Goal: Find specific page/section: Find specific page/section

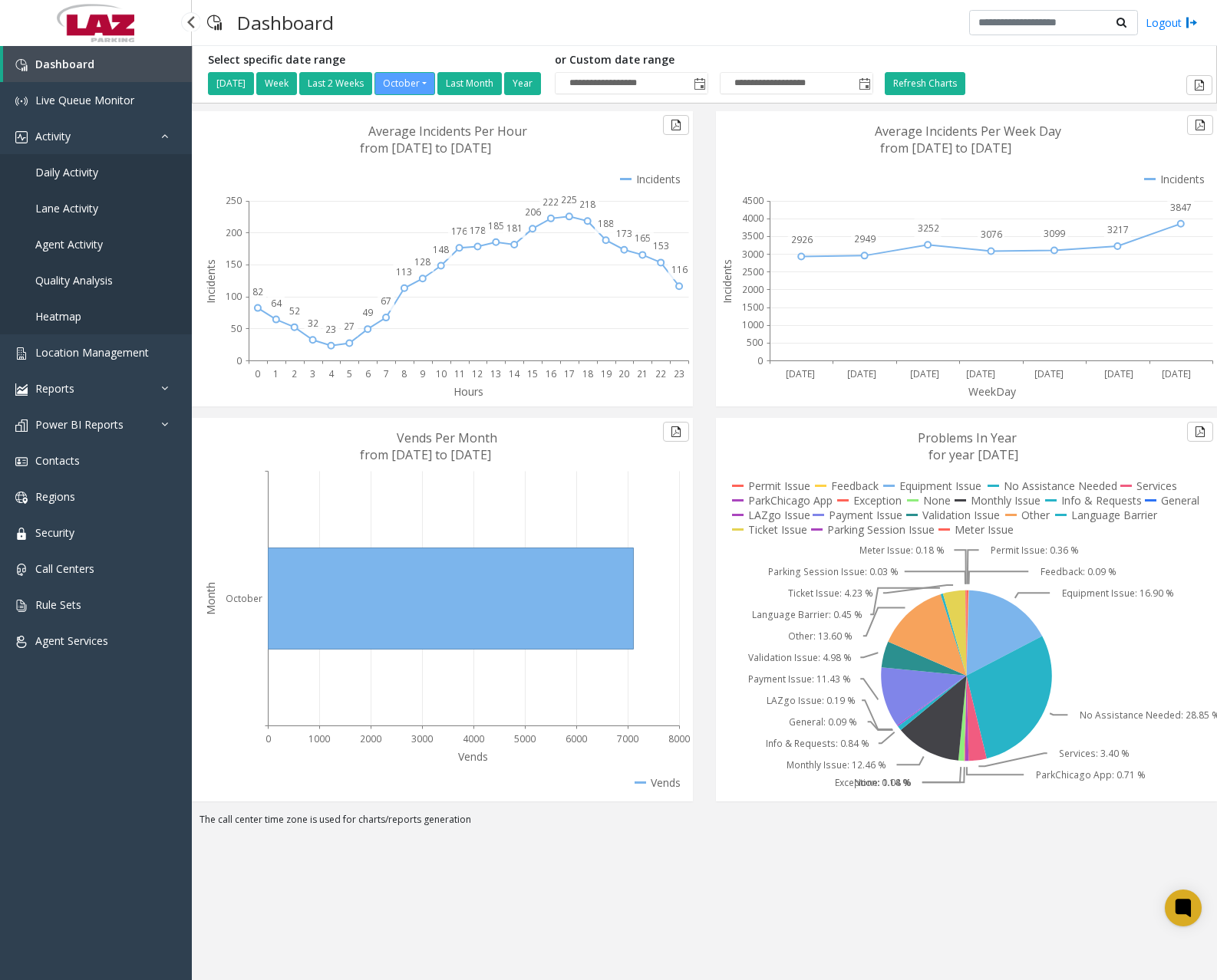
click at [74, 171] on span "Daily Activity" at bounding box center [67, 172] width 63 height 14
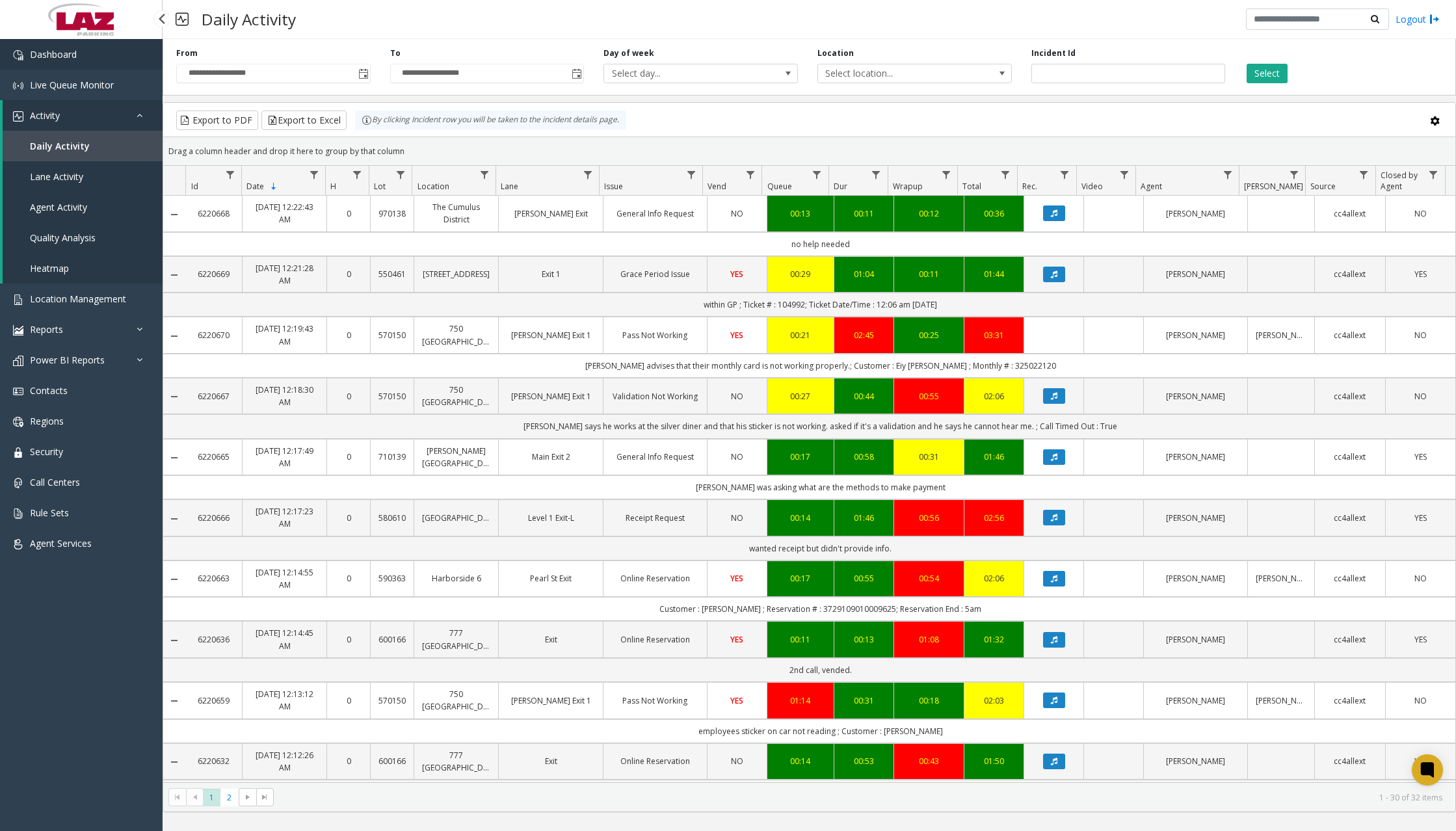
click at [103, 62] on link "Dashboard" at bounding box center [81, 54] width 163 height 31
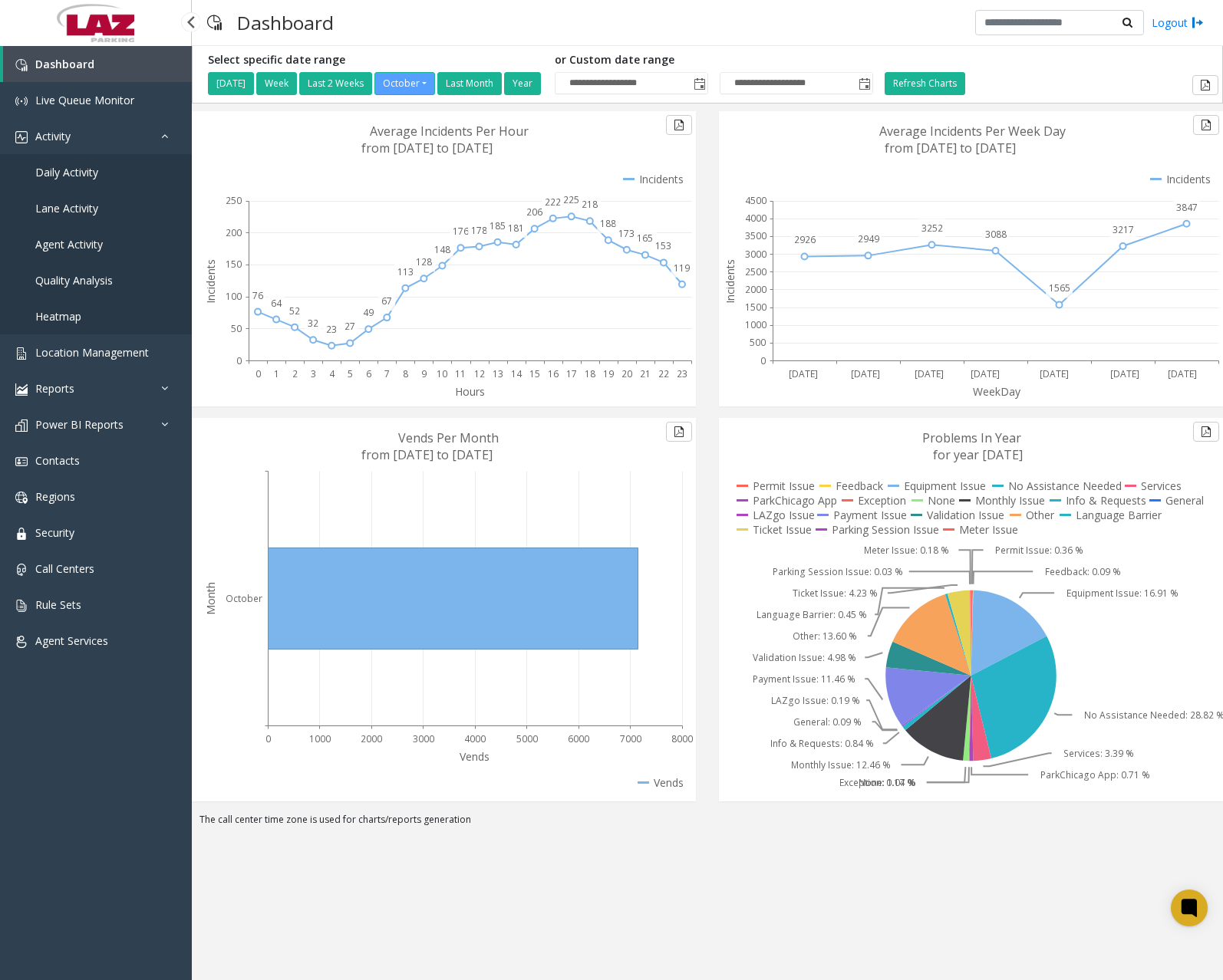
click at [81, 168] on span "Daily Activity" at bounding box center [67, 172] width 63 height 14
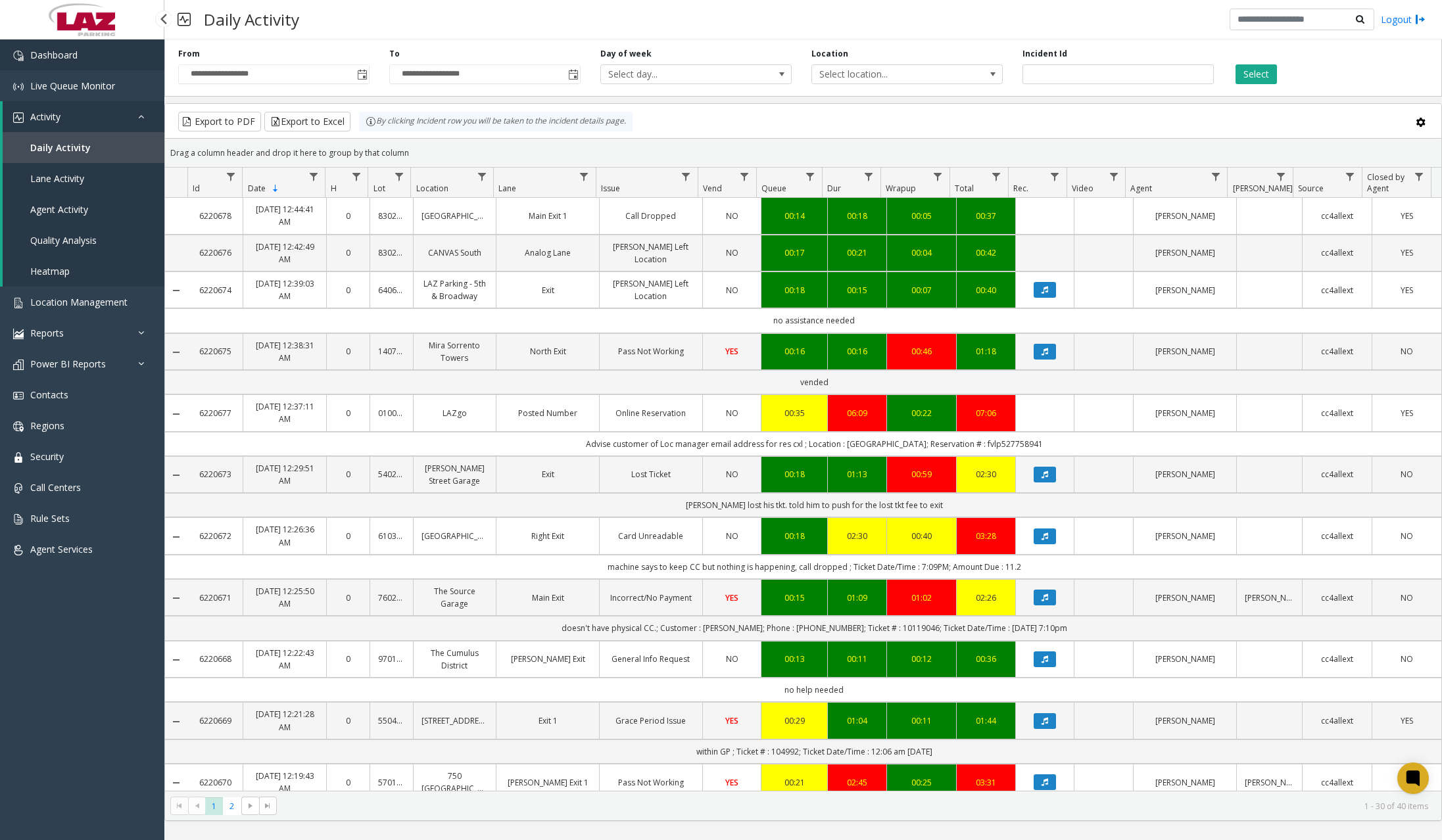
click at [49, 58] on span "Dashboard" at bounding box center [54, 54] width 48 height 12
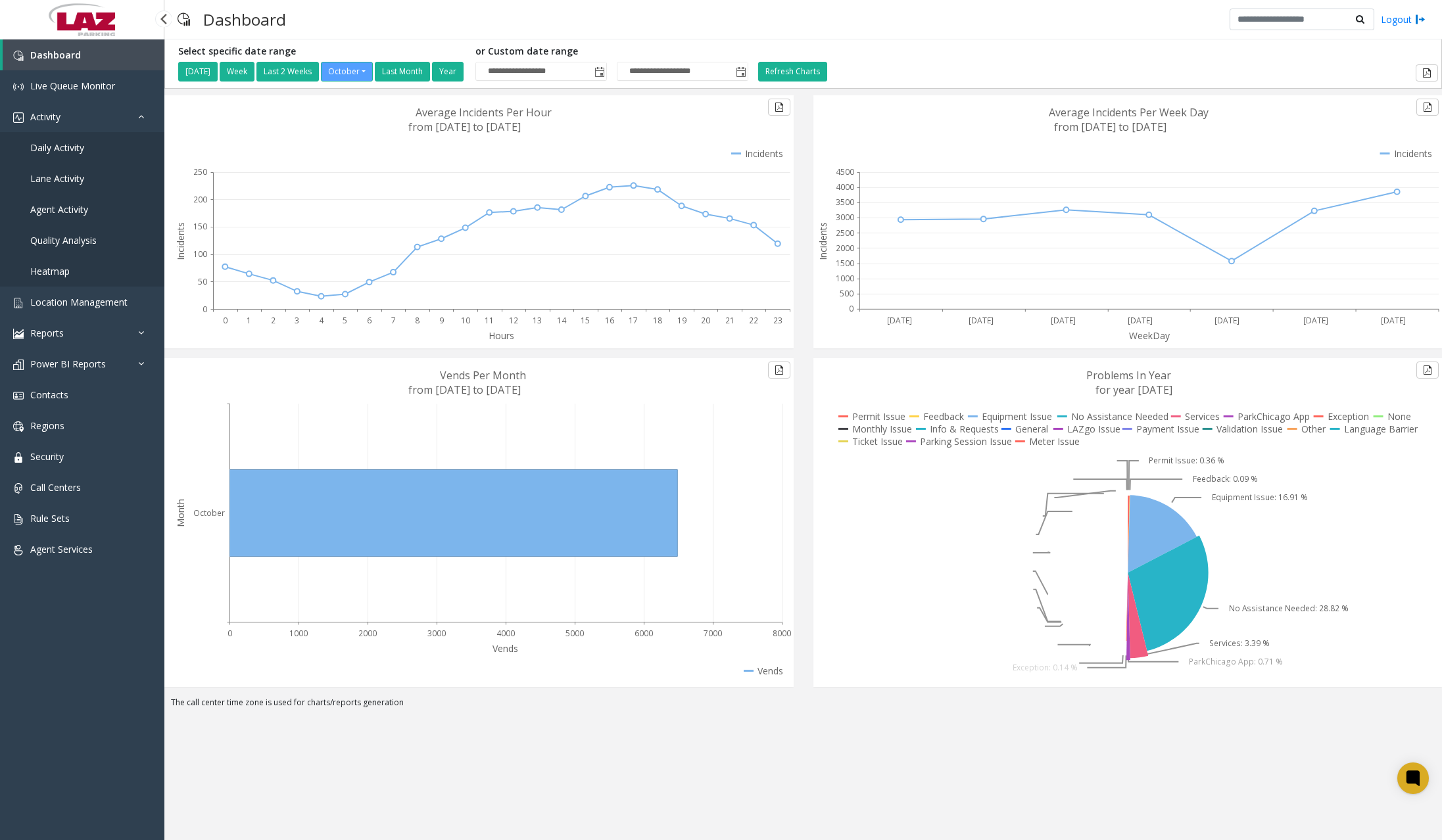
click at [74, 153] on span "Daily Activity" at bounding box center [57, 147] width 54 height 12
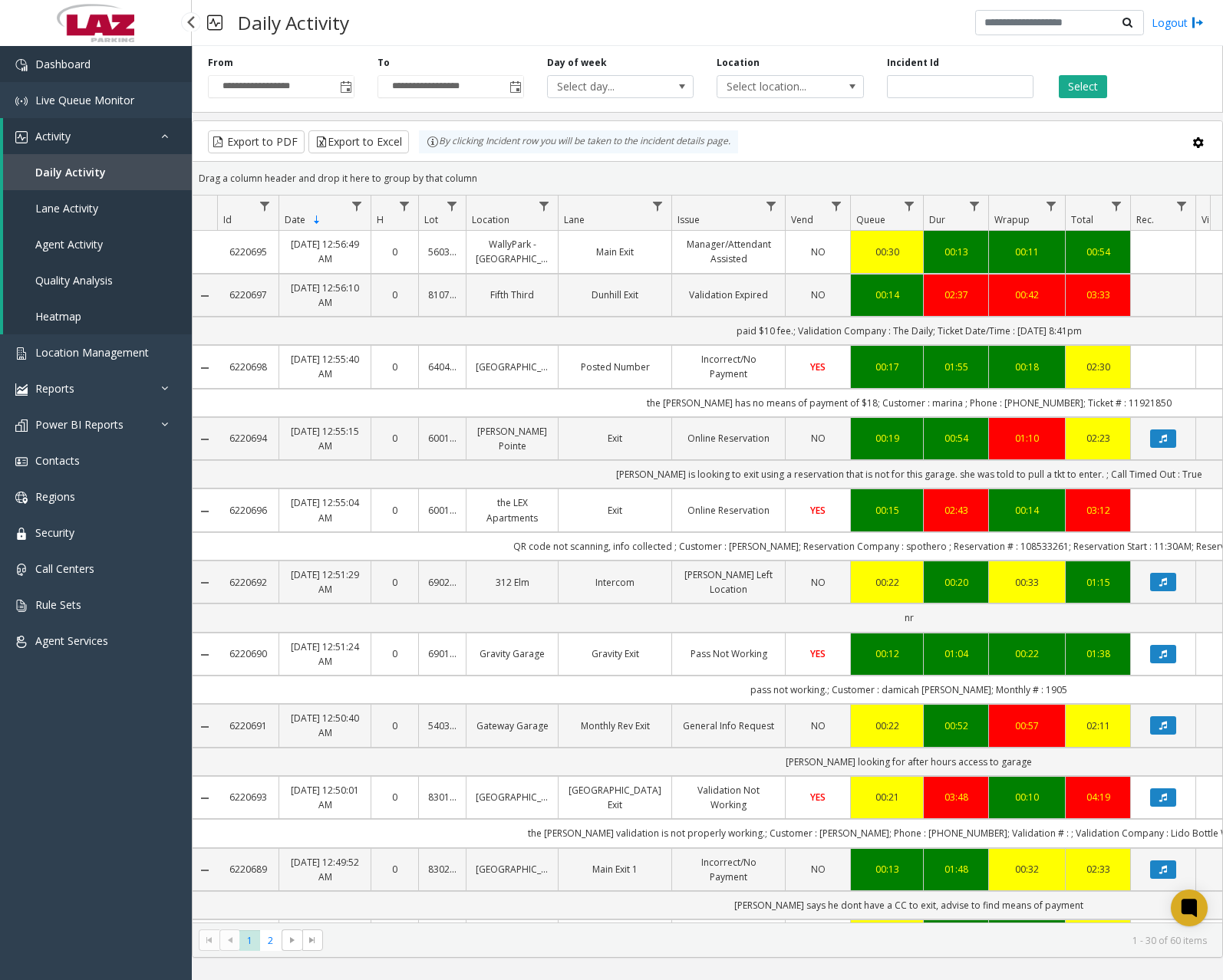
click at [121, 72] on link "Dashboard" at bounding box center [96, 64] width 192 height 36
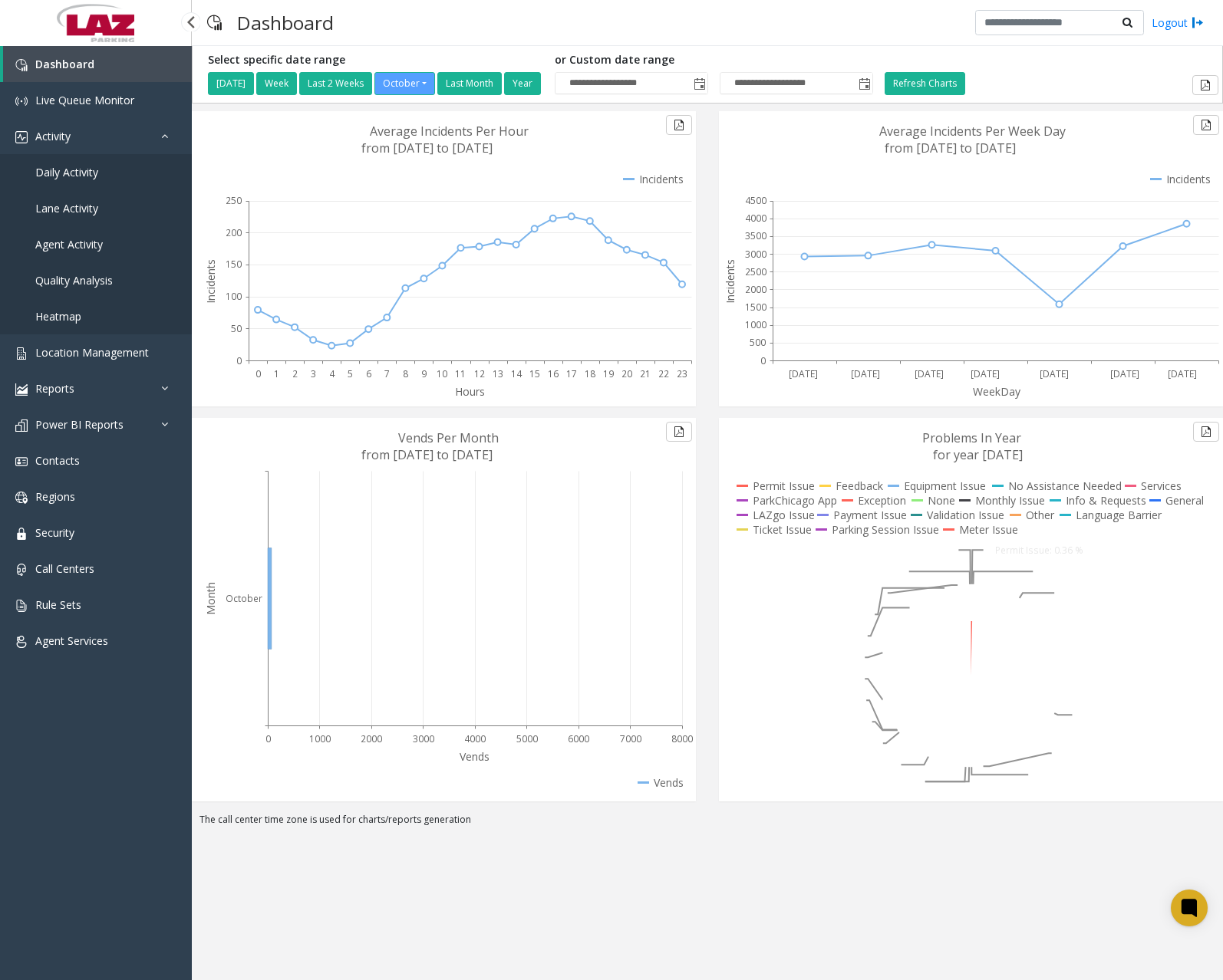
click at [89, 176] on span "Daily Activity" at bounding box center [67, 172] width 63 height 14
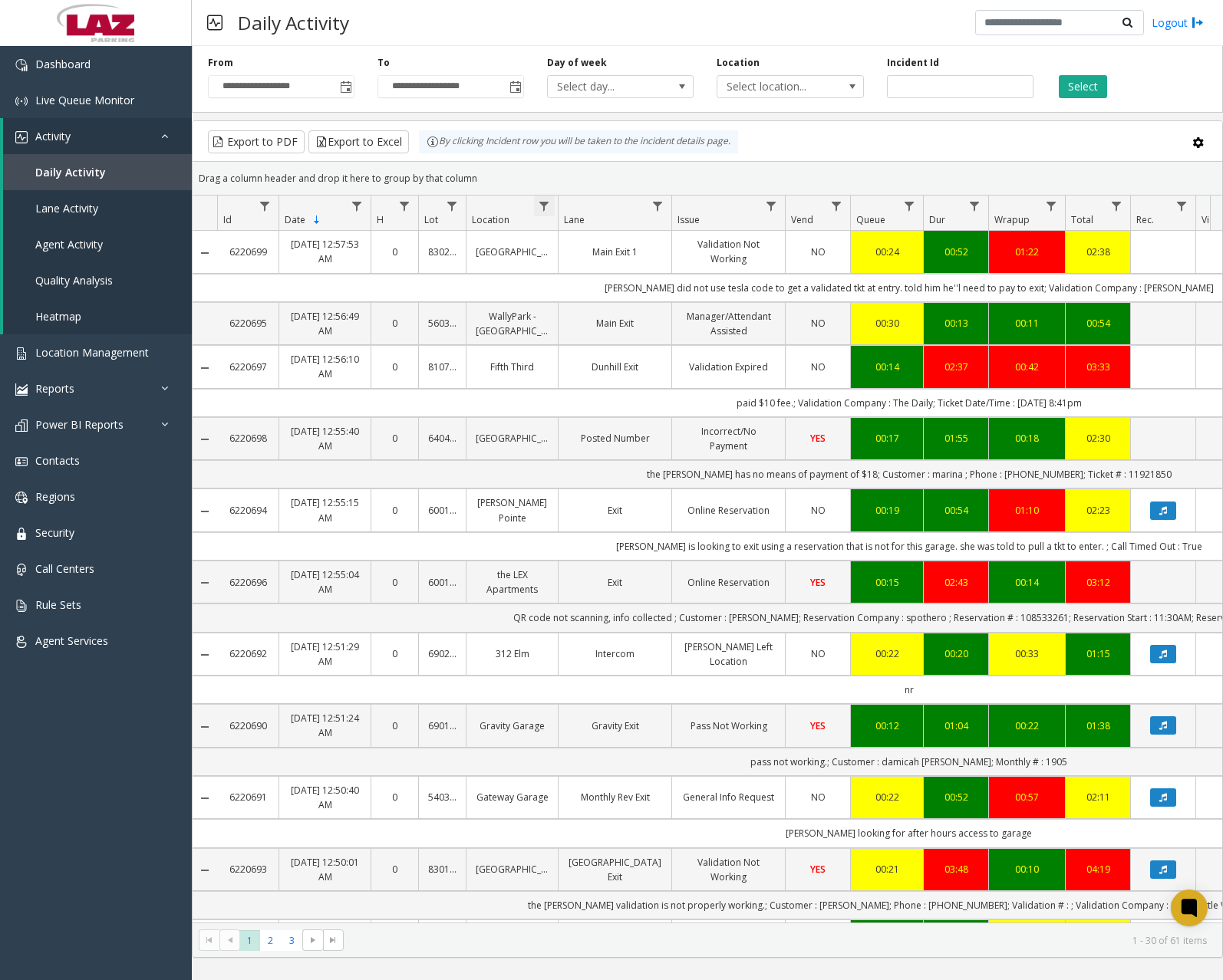
click at [542, 204] on span "Data table" at bounding box center [544, 206] width 13 height 13
click at [599, 275] on input "Location Filter" at bounding box center [611, 272] width 131 height 26
type input "******"
click at [649, 412] on button "Filter" at bounding box center [644, 415] width 63 height 34
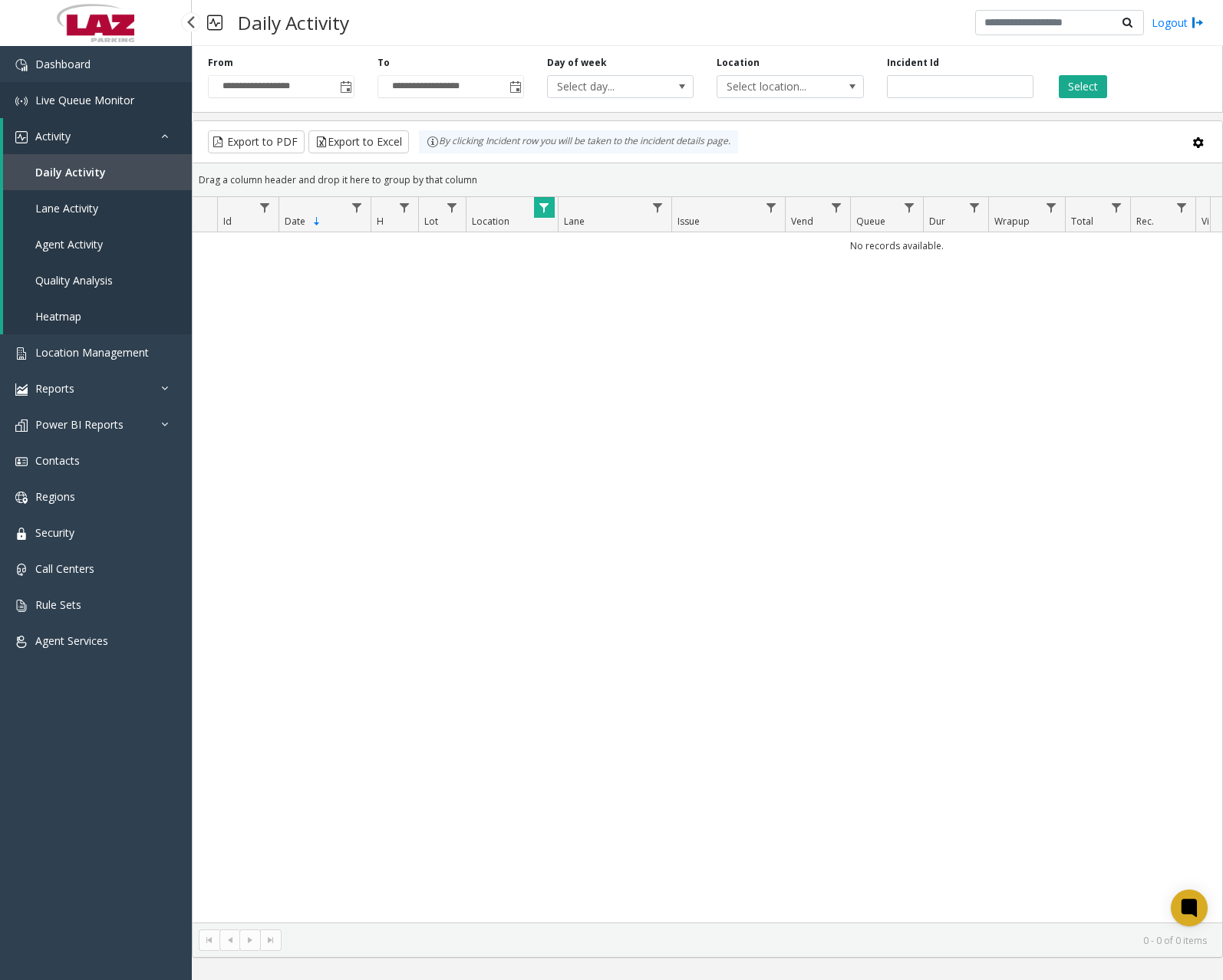
click at [143, 83] on link "Live Queue Monitor" at bounding box center [96, 99] width 192 height 36
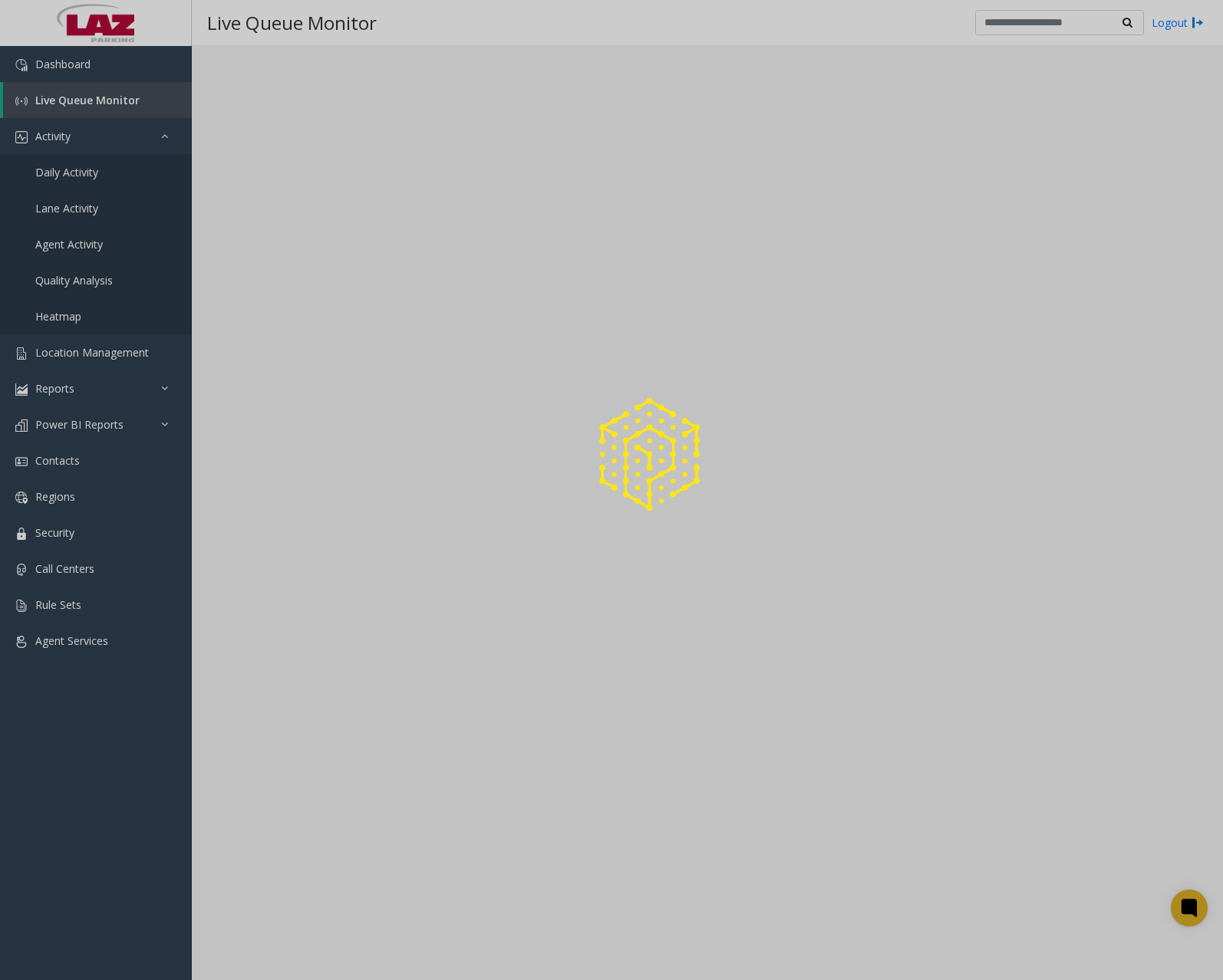
click at [142, 73] on div at bounding box center [612, 490] width 1223 height 980
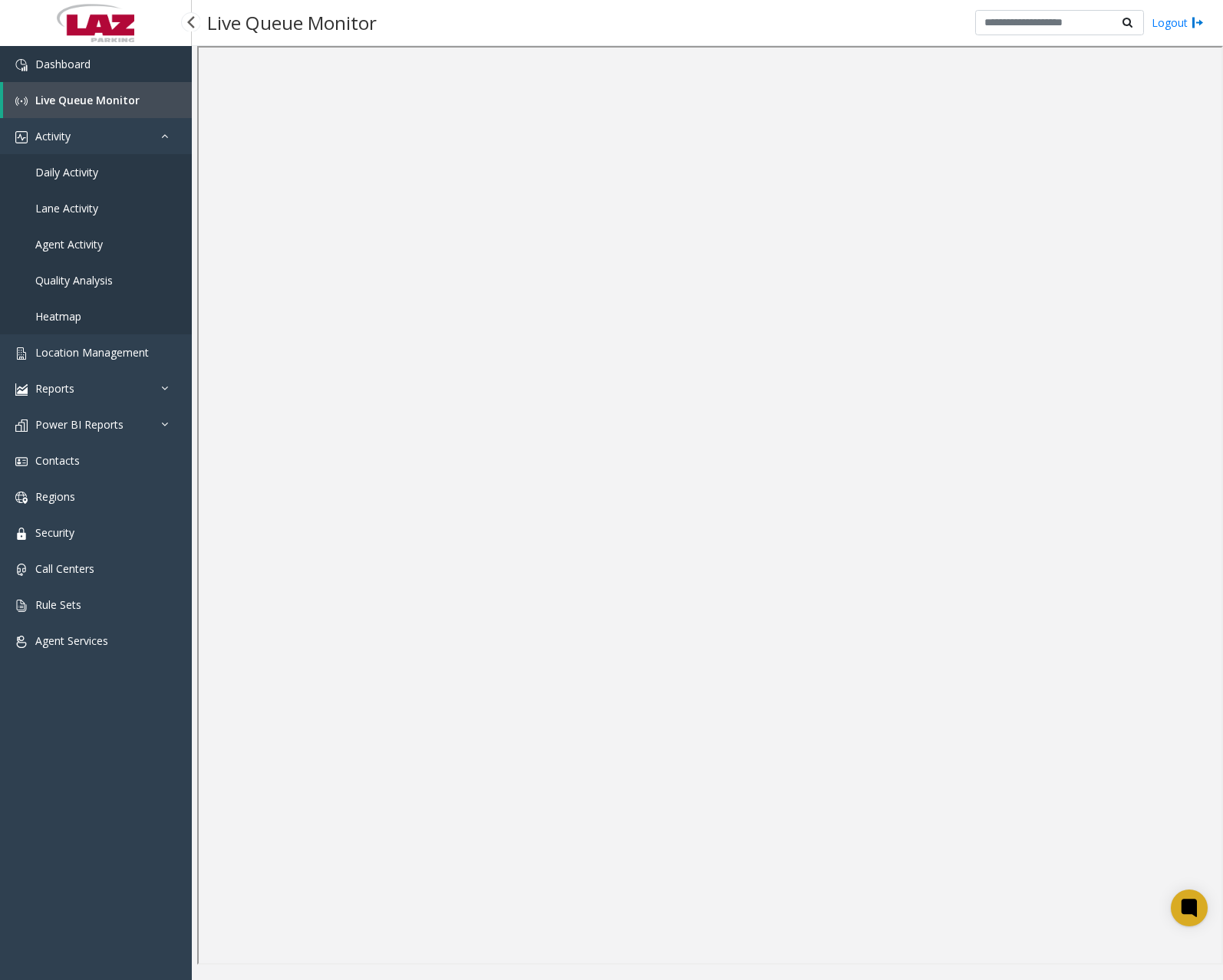
click at [88, 65] on span "Dashboard" at bounding box center [63, 63] width 56 height 14
